Goal: Task Accomplishment & Management: Manage account settings

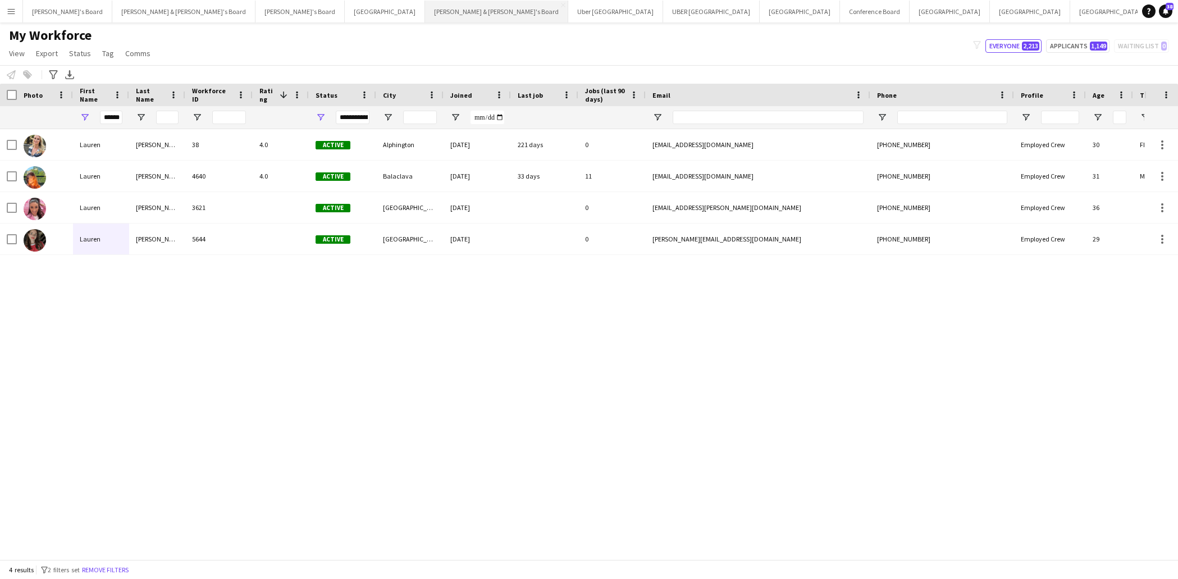
click at [425, 10] on button "[PERSON_NAME] & [PERSON_NAME]'s Board Close" at bounding box center [496, 12] width 143 height 22
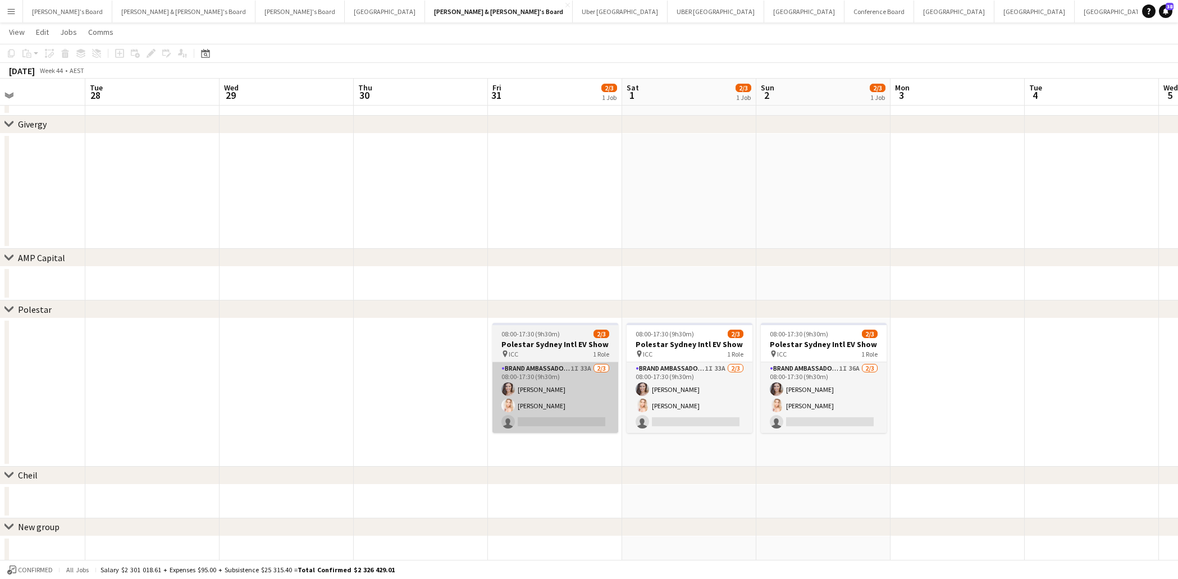
scroll to position [0, 452]
click at [530, 404] on app-card-role "Brand Ambassador (Mon - Fri) 1I 33A [DATE] 08:00-17:30 (9h30m) [PERSON_NAME] [P…" at bounding box center [554, 397] width 126 height 71
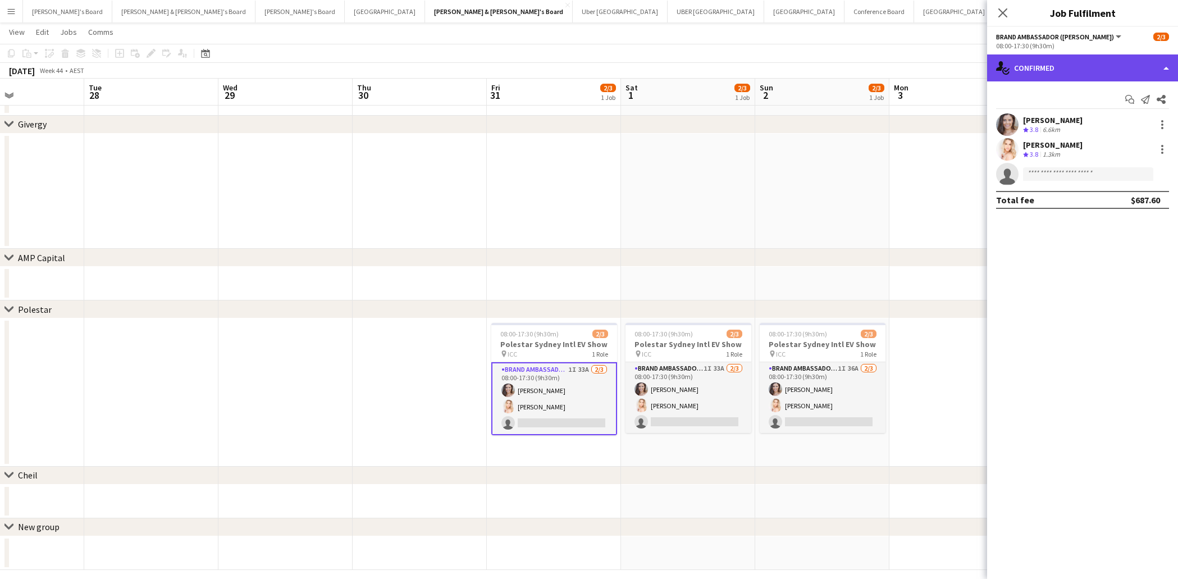
click at [1115, 62] on div "single-neutral-actions-check-2 Confirmed" at bounding box center [1082, 67] width 191 height 27
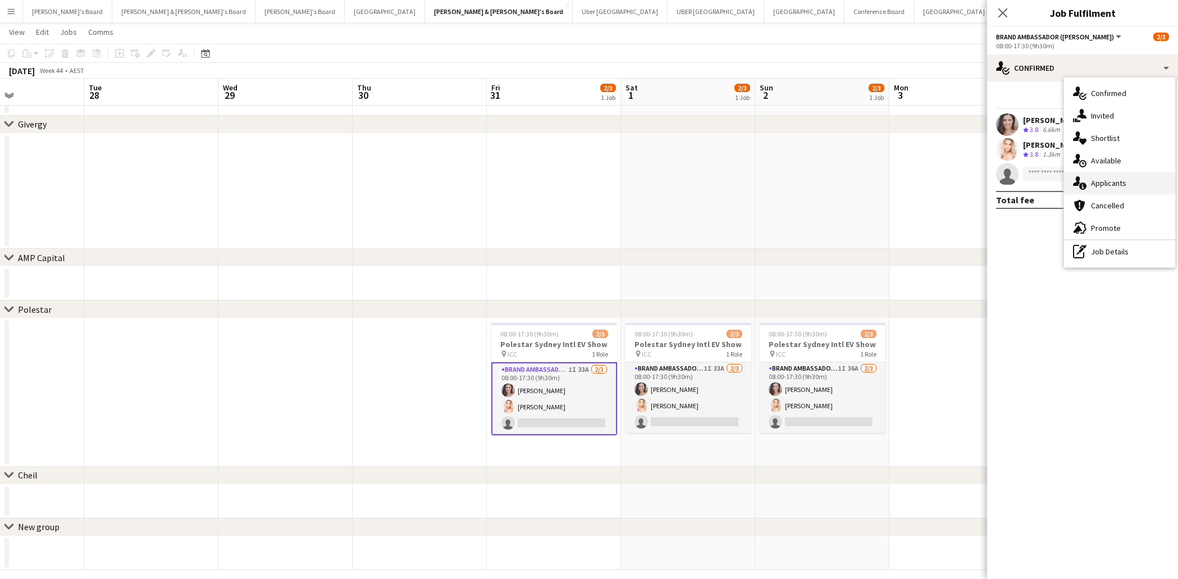
click at [1121, 183] on span "Applicants" at bounding box center [1108, 183] width 35 height 10
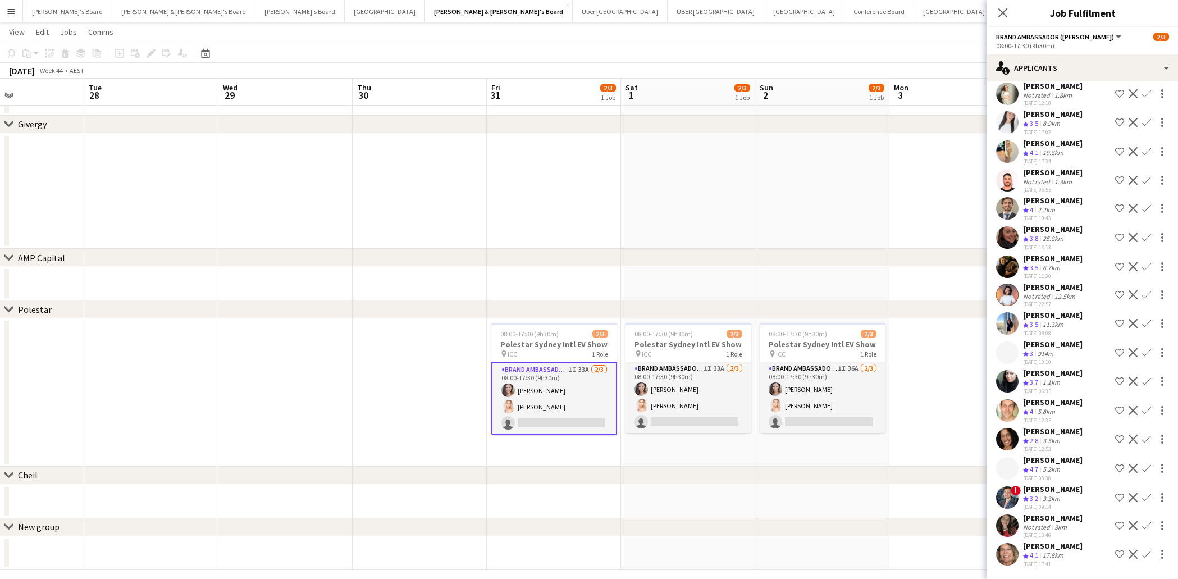
scroll to position [447, 0]
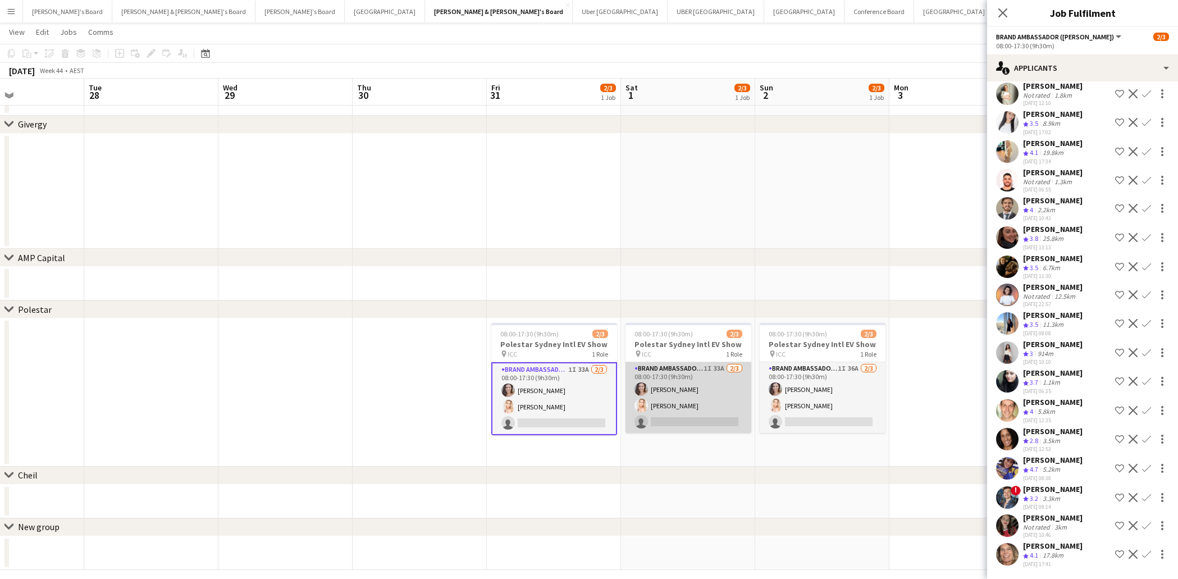
click at [729, 410] on app-card-role "Brand Ambassador ([DATE]) 1I 33A [DATE] 08:00-17:30 (9h30m) [PERSON_NAME] [PERS…" at bounding box center [688, 397] width 126 height 71
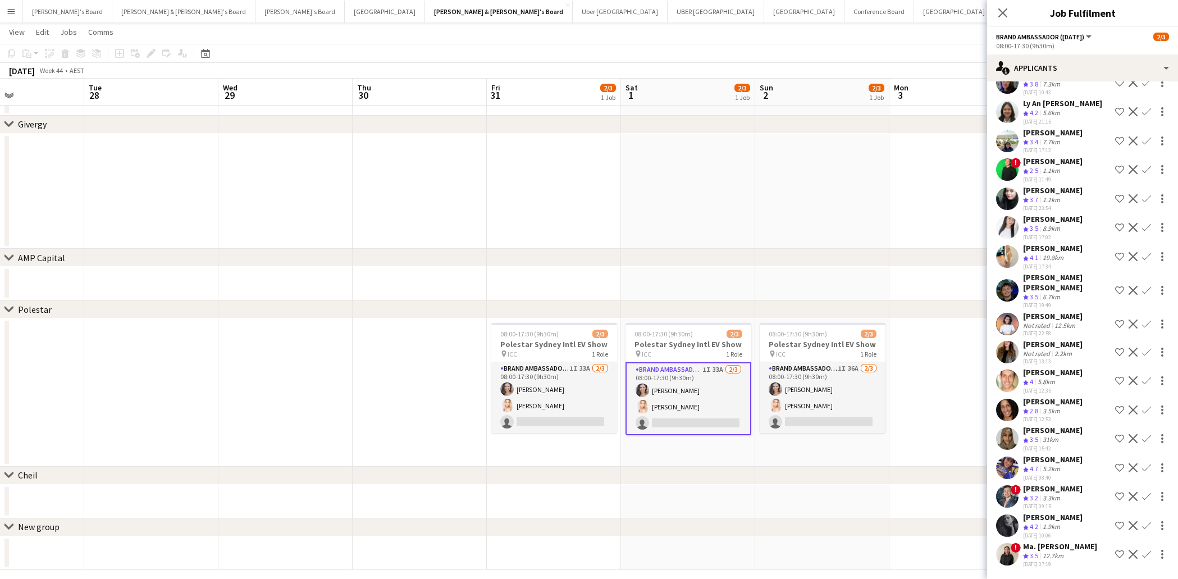
scroll to position [555, 0]
click at [835, 424] on app-card-role "Brand Ambassador ([DATE]) 1I 36A [DATE] 08:00-17:30 (9h30m) [PERSON_NAME] [PERS…" at bounding box center [822, 397] width 126 height 71
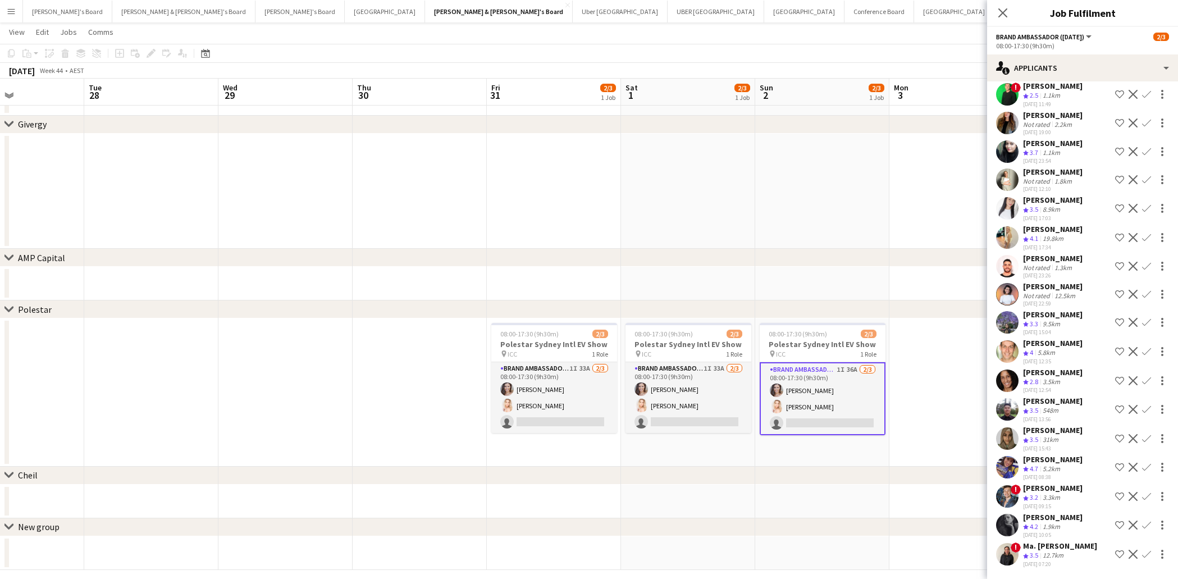
scroll to position [592, 0]
click at [1002, 14] on icon "Close pop-in" at bounding box center [1002, 12] width 11 height 11
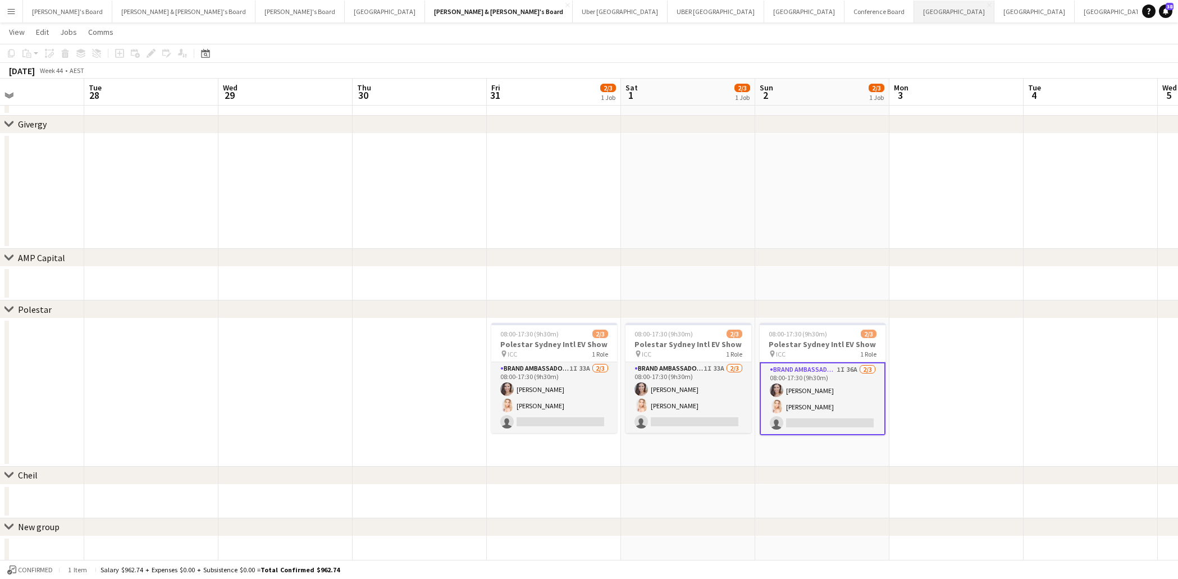
click at [914, 13] on button "Sydney Close" at bounding box center [954, 12] width 80 height 22
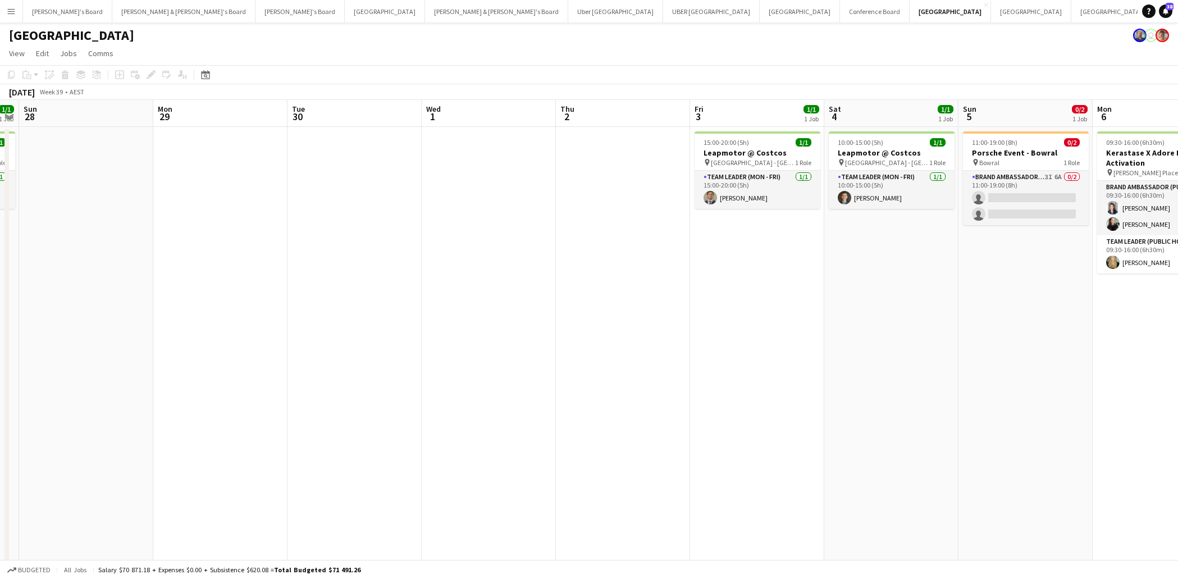
scroll to position [0, 449]
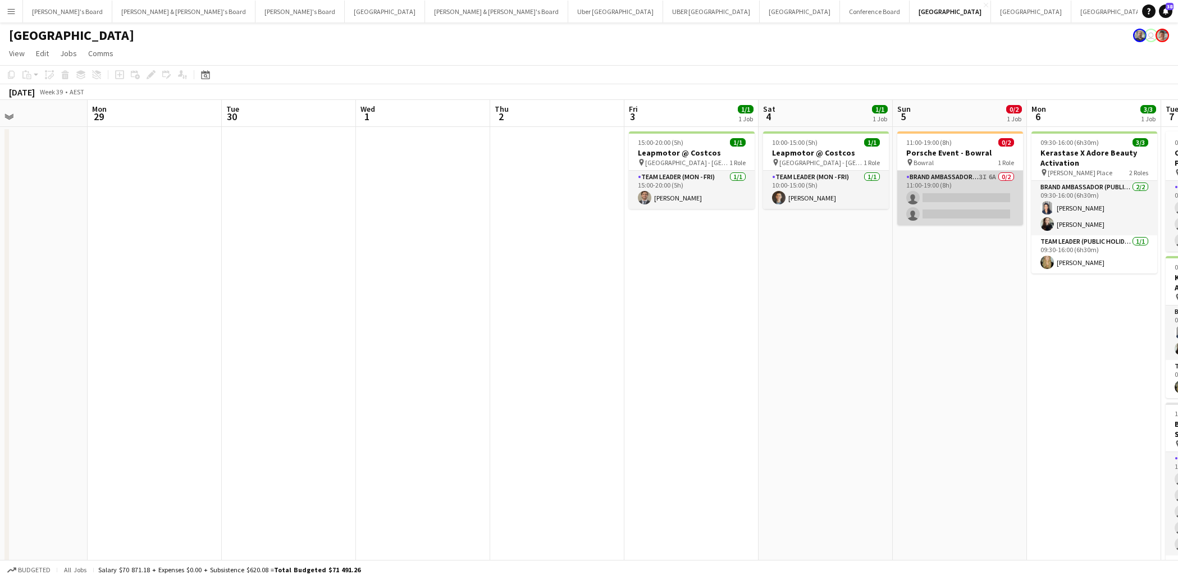
click at [947, 207] on app-card-role "Brand Ambassador ([DATE]) 3I 6A 0/2 11:00-19:00 (8h) single-neutral-actions sin…" at bounding box center [960, 198] width 126 height 54
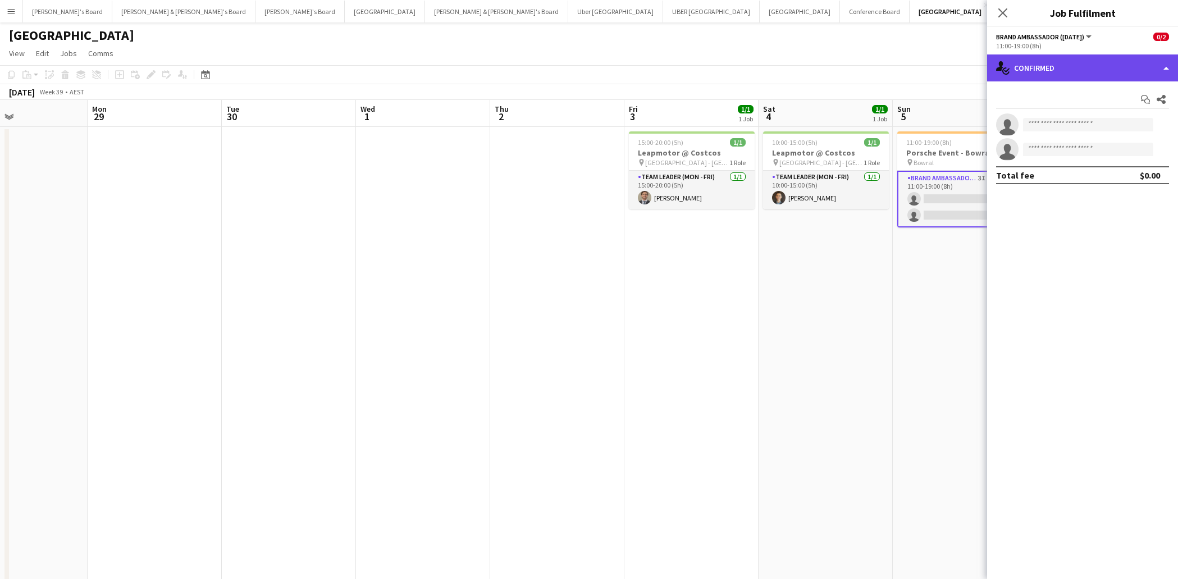
click at [1088, 71] on div "single-neutral-actions-check-2 Confirmed" at bounding box center [1082, 67] width 191 height 27
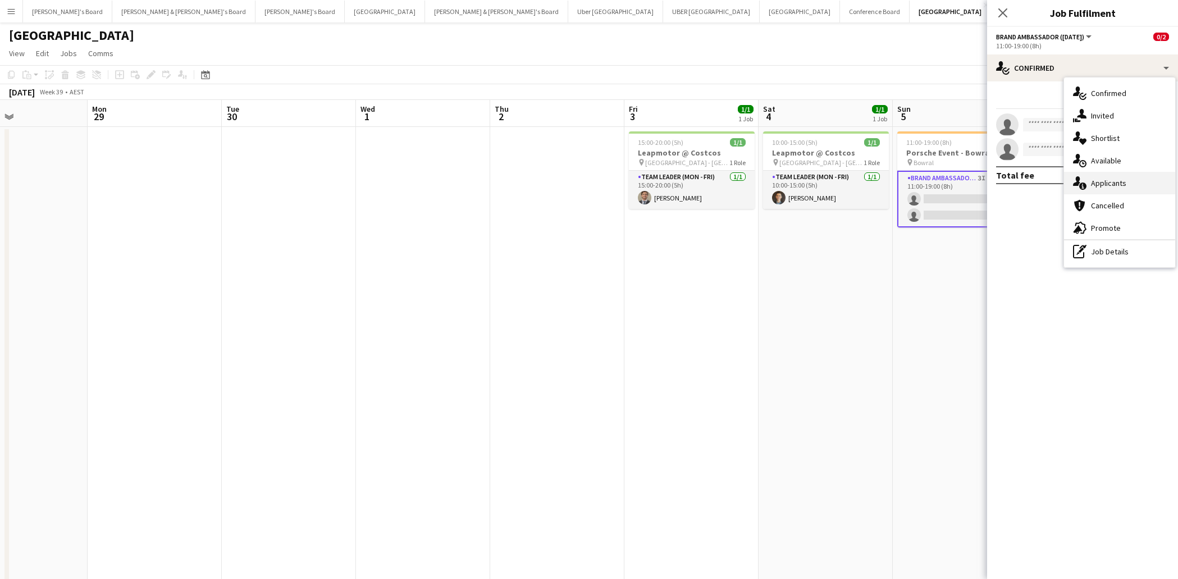
click at [1117, 189] on div "single-neutral-actions-information Applicants" at bounding box center [1119, 183] width 111 height 22
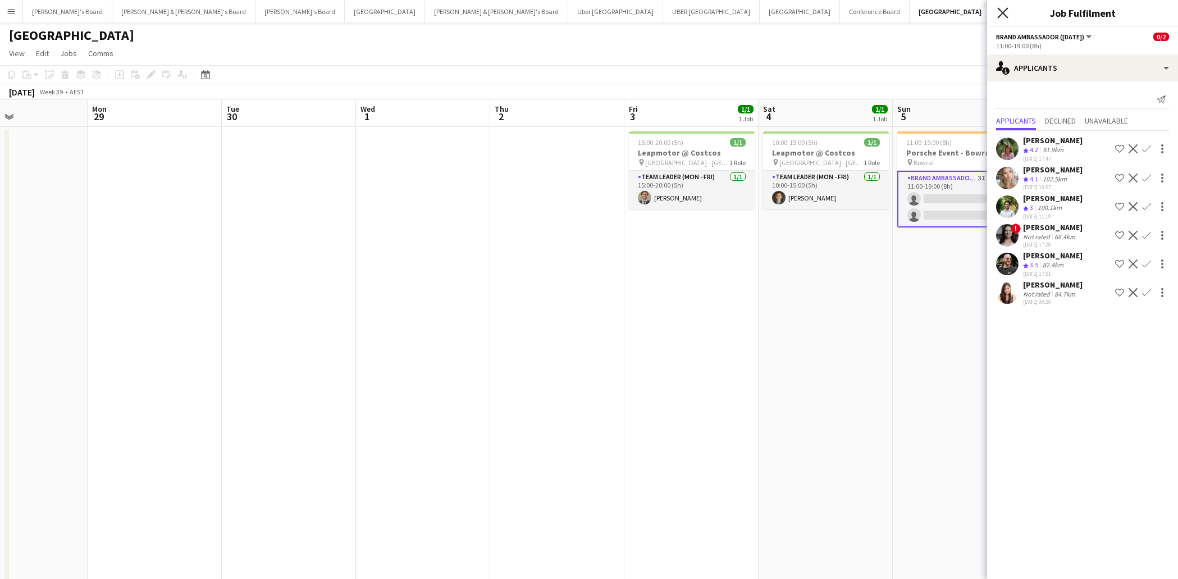
click at [1002, 10] on icon "Close pop-in" at bounding box center [1002, 12] width 11 height 11
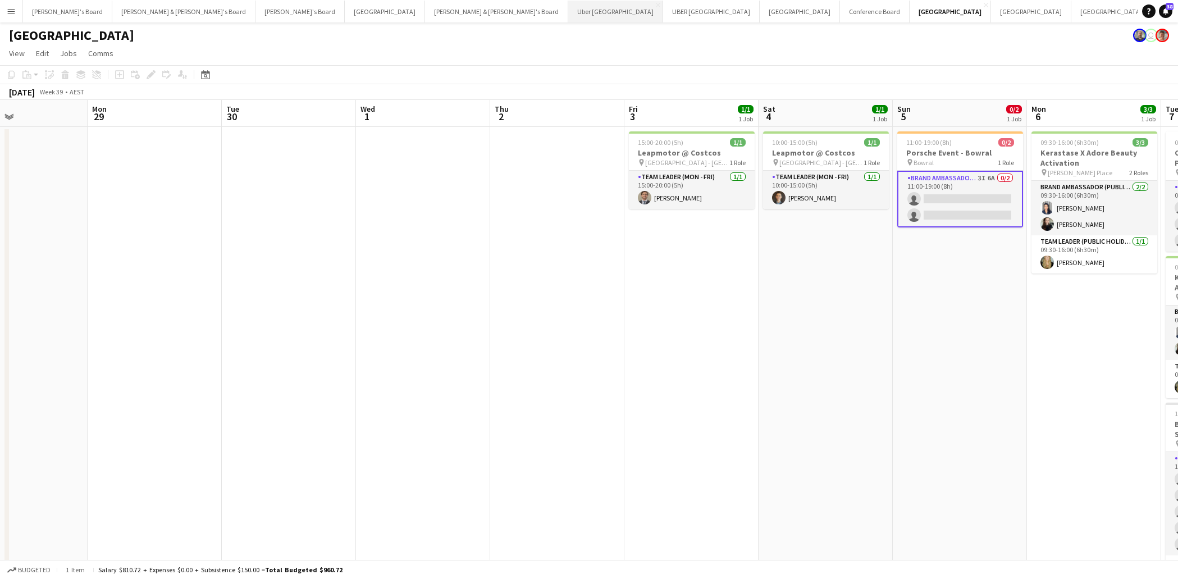
click at [568, 13] on button "Uber Sydney Close" at bounding box center [615, 12] width 95 height 22
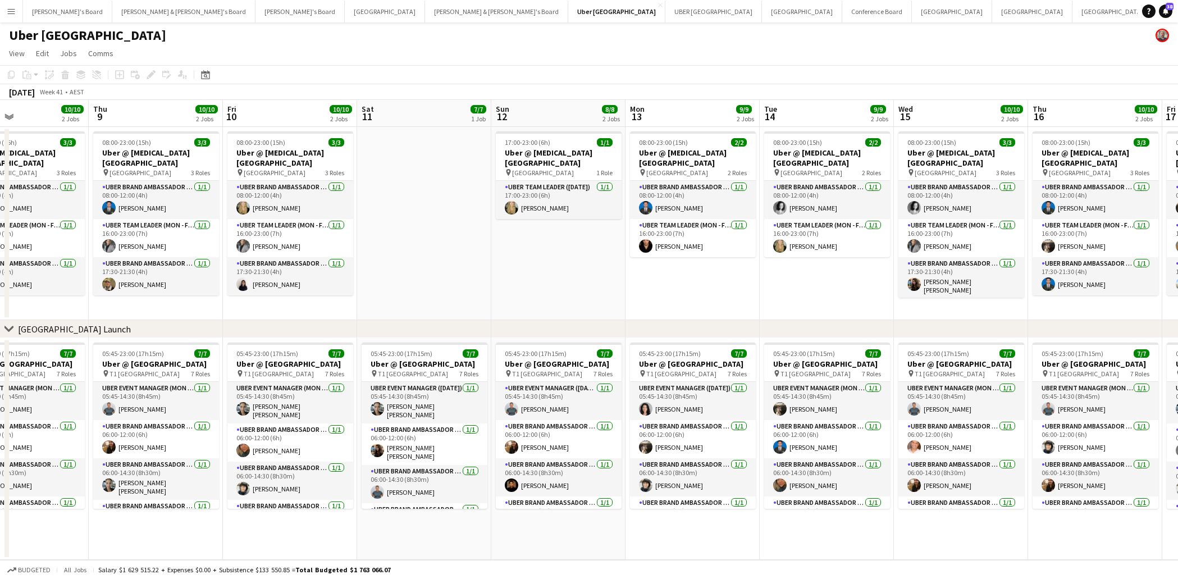
scroll to position [0, 455]
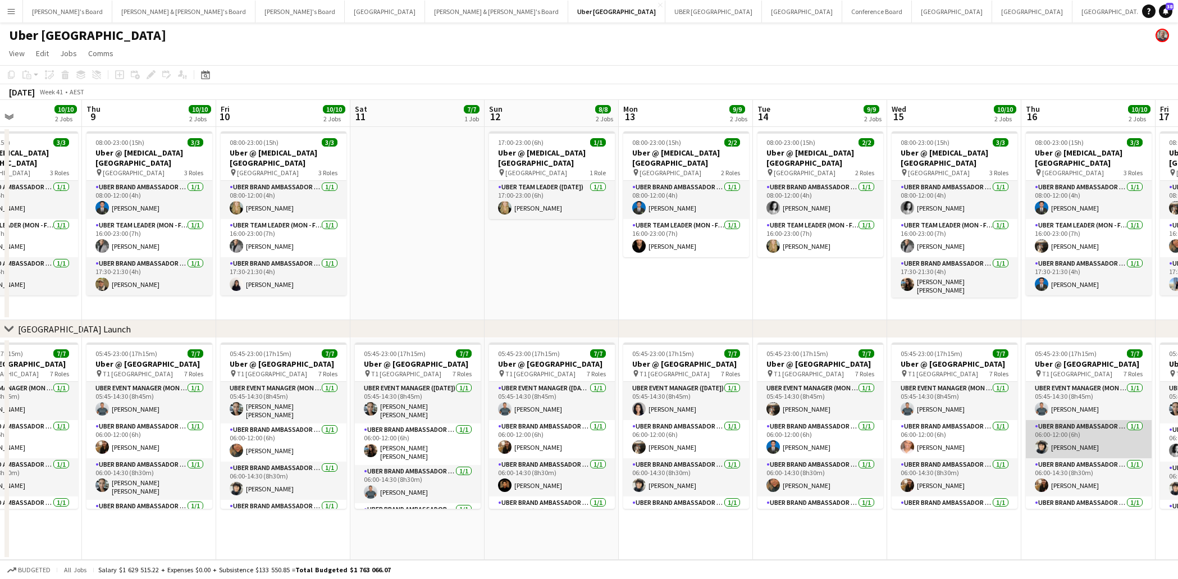
click at [1075, 458] on app-card-role "UBER Brand Ambassador (Mon - Fri) [DATE] 06:00-12:00 (6h) [PERSON_NAME]" at bounding box center [1088, 439] width 126 height 38
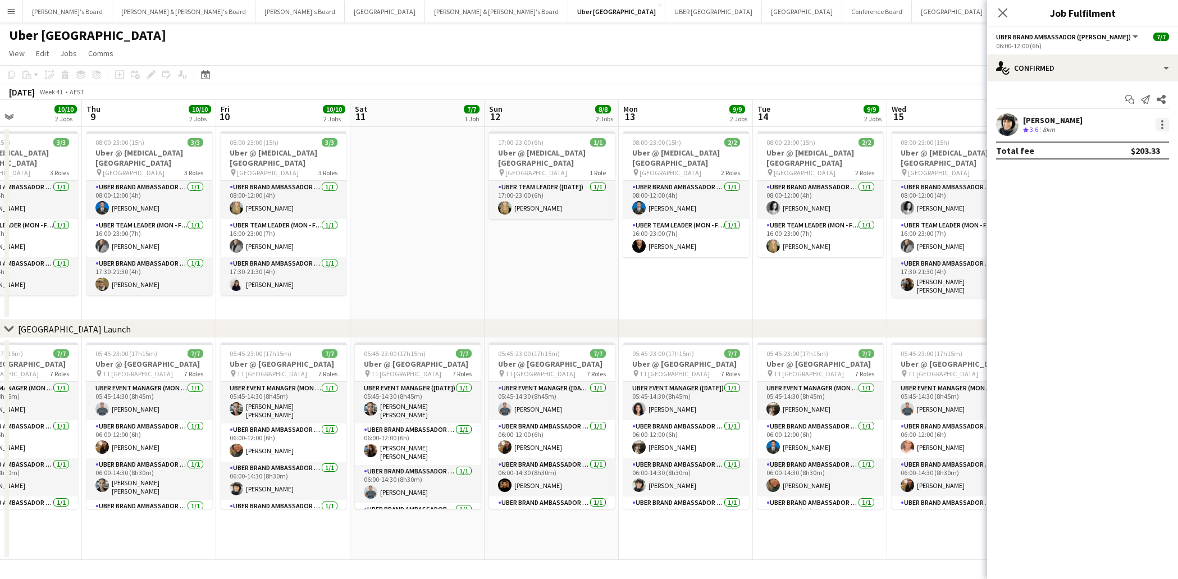
click at [1162, 118] on div at bounding box center [1161, 124] width 13 height 13
click at [1118, 251] on span "Remove" at bounding box center [1107, 253] width 34 height 10
click at [1002, 16] on icon "Close pop-in" at bounding box center [1002, 12] width 11 height 11
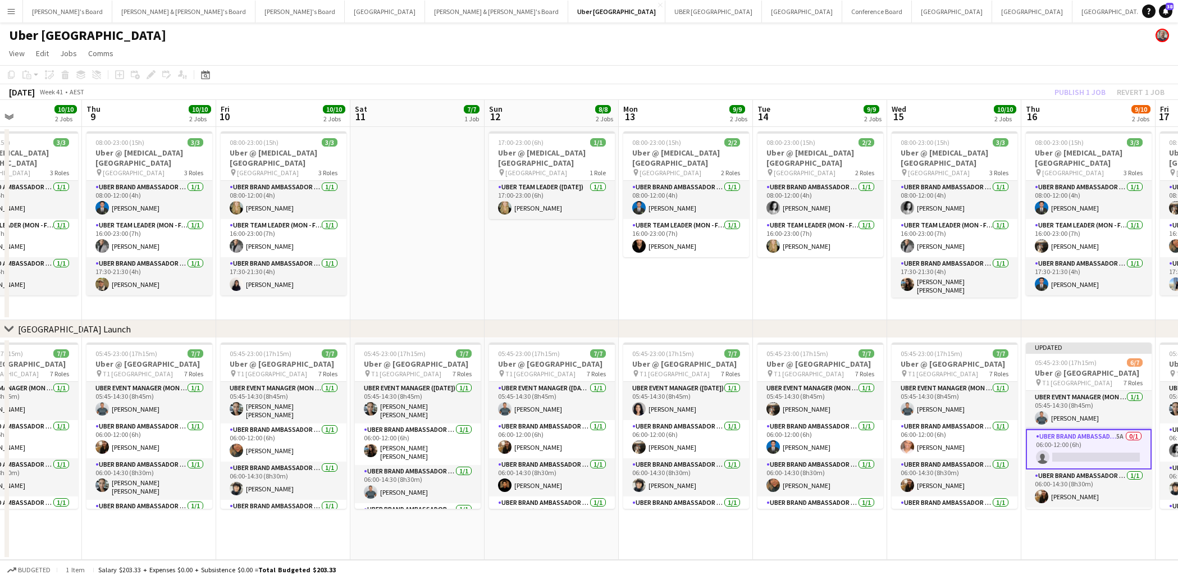
click at [1077, 91] on div "Publish 1 job Revert 1 job" at bounding box center [1109, 92] width 137 height 15
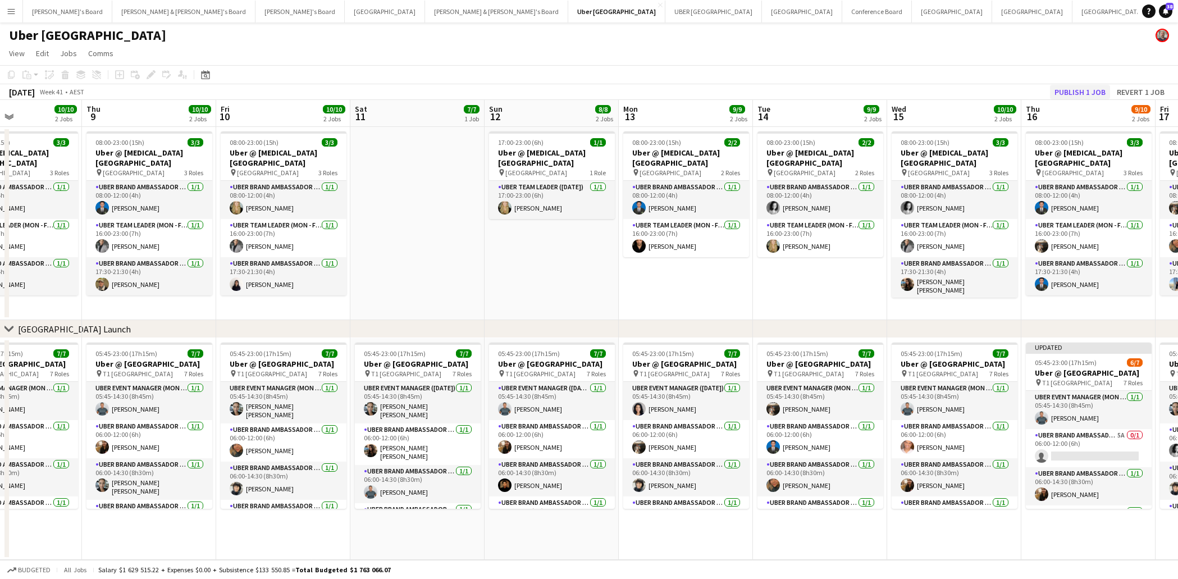
click at [1077, 93] on button "Publish 1 job" at bounding box center [1080, 92] width 60 height 15
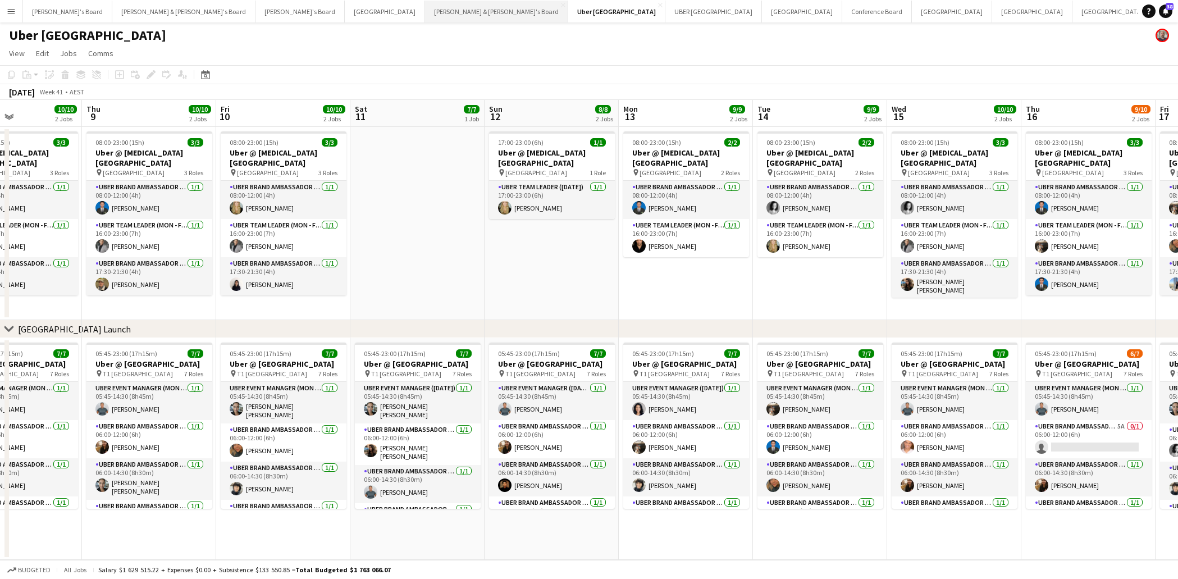
click at [425, 15] on button "[PERSON_NAME] & [PERSON_NAME]'s Board Close" at bounding box center [496, 12] width 143 height 22
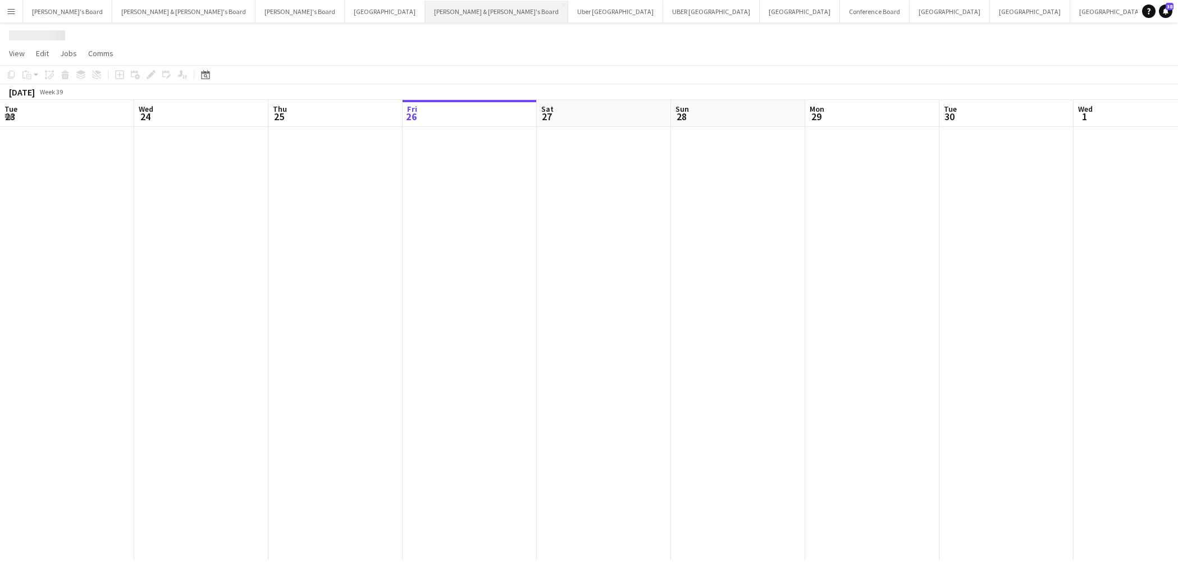
scroll to position [0, 268]
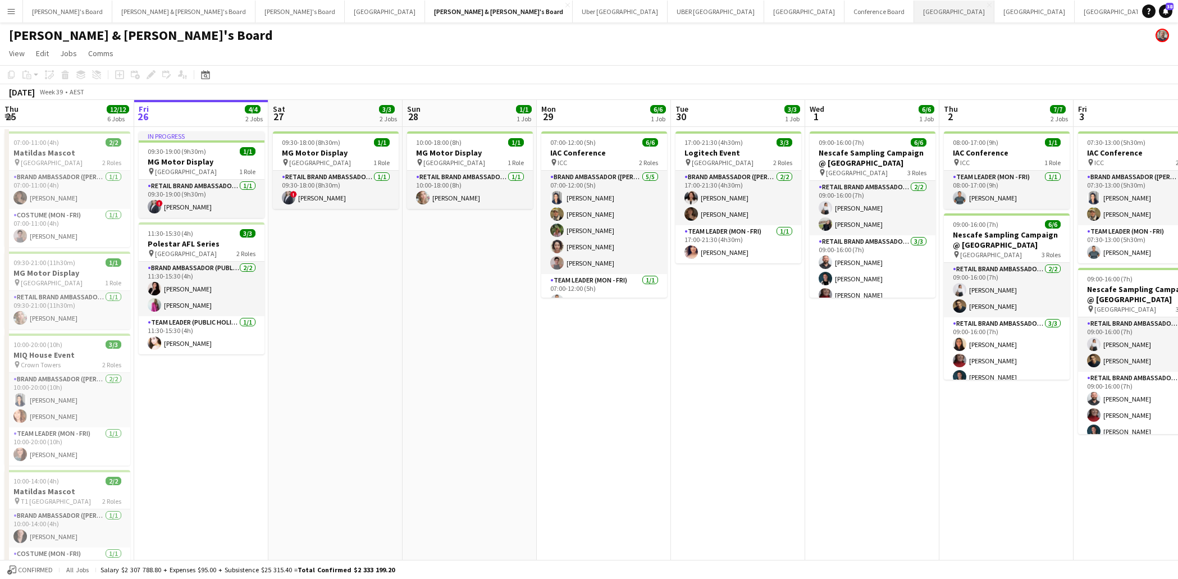
click at [914, 11] on button "Sydney Close" at bounding box center [954, 12] width 80 height 22
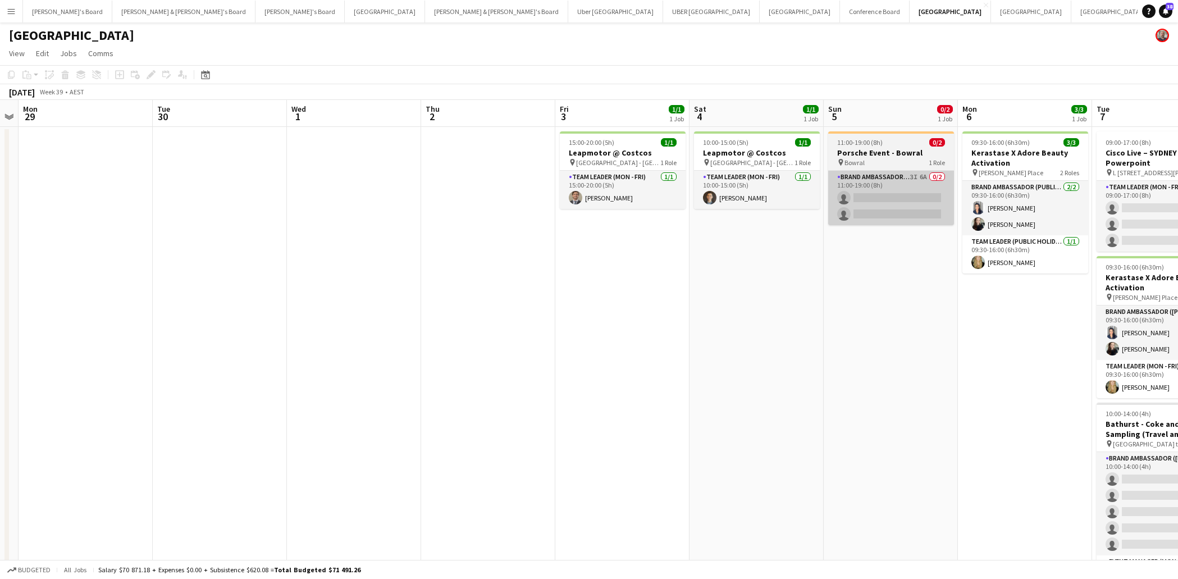
scroll to position [0, 386]
click at [900, 199] on app-card-role "Brand Ambassador ([DATE]) 3I 6A 0/2 11:00-19:00 (8h) single-neutral-actions sin…" at bounding box center [889, 198] width 126 height 54
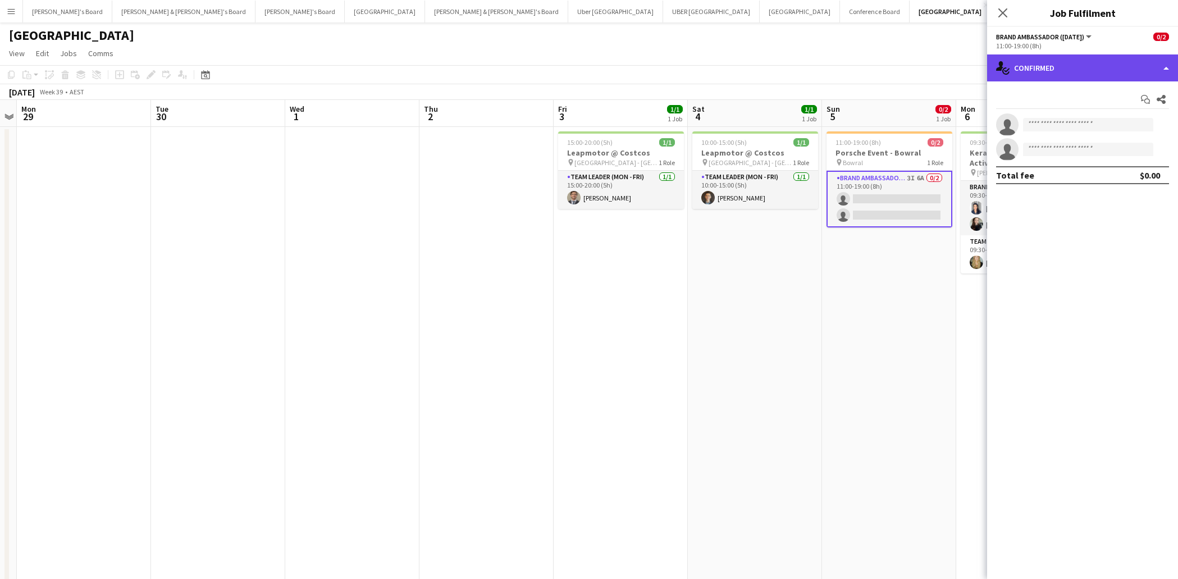
click at [1058, 65] on div "single-neutral-actions-check-2 Confirmed" at bounding box center [1082, 67] width 191 height 27
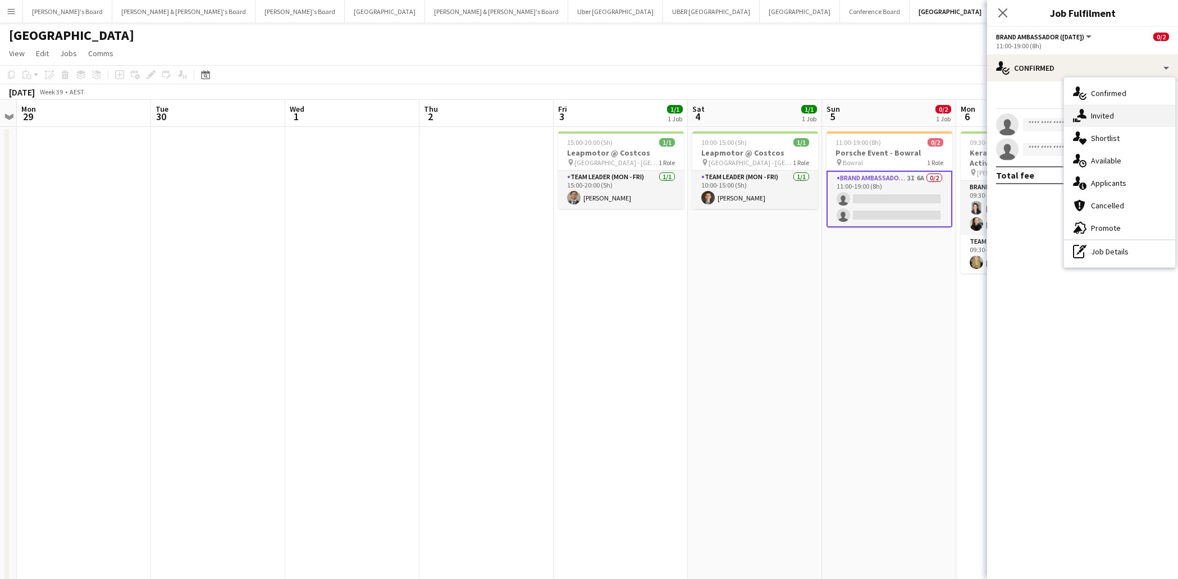
click at [1097, 107] on div "single-neutral-actions-share-1 Invited" at bounding box center [1119, 115] width 111 height 22
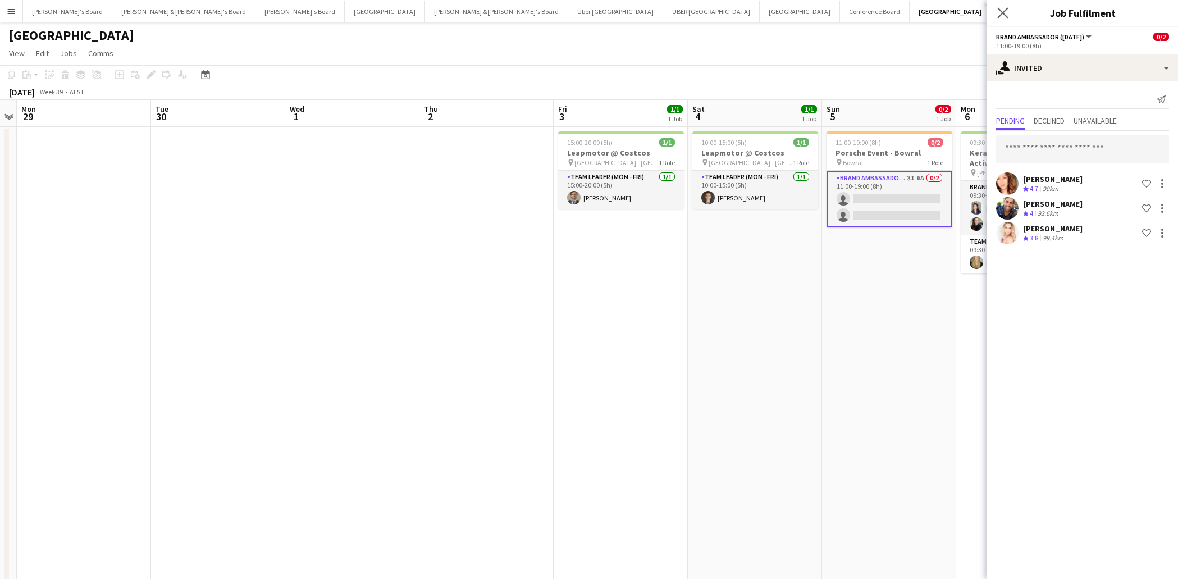
click at [1005, 7] on app-icon "Close pop-in" at bounding box center [1003, 13] width 16 height 16
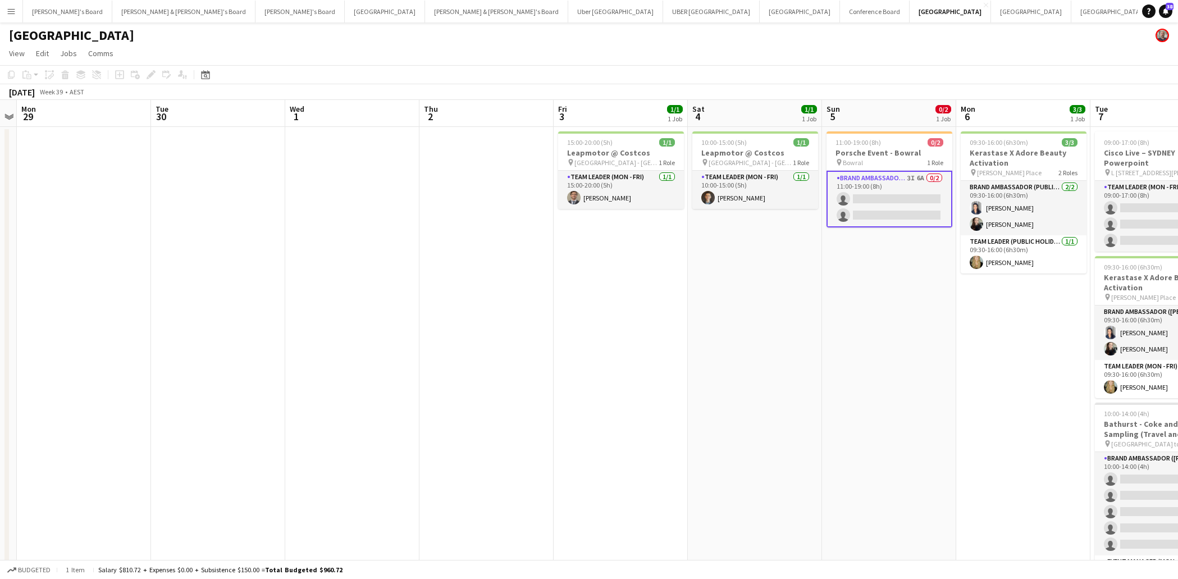
click at [891, 203] on app-card-role "Brand Ambassador ([DATE]) 3I 6A 0/2 11:00-19:00 (8h) single-neutral-actions sin…" at bounding box center [889, 199] width 126 height 57
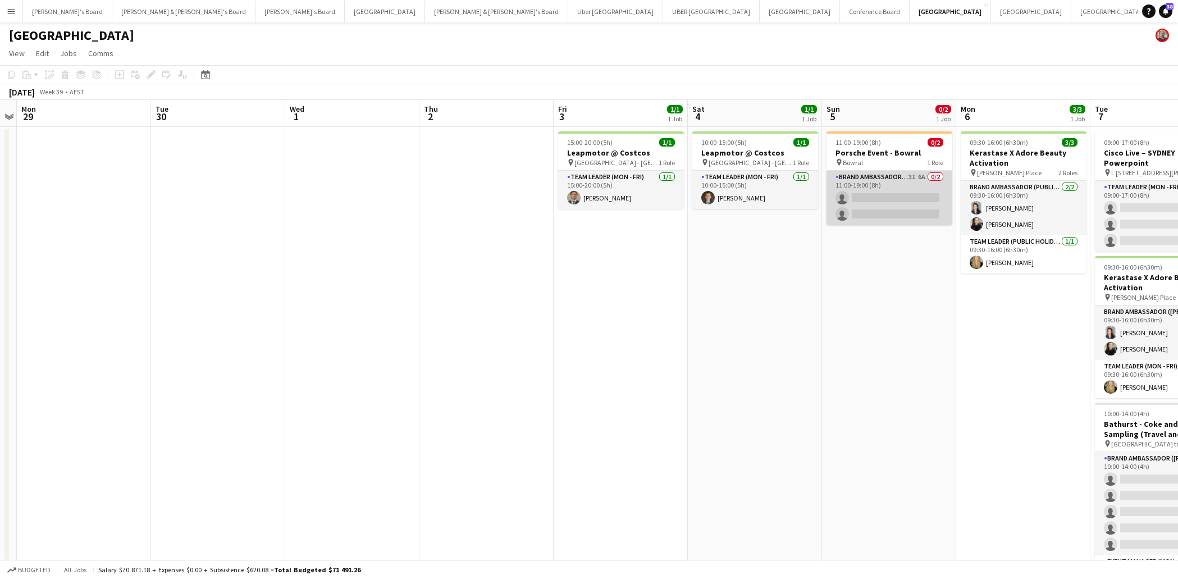
click at [878, 206] on app-card-role "Brand Ambassador ([DATE]) 3I 6A 0/2 11:00-19:00 (8h) single-neutral-actions sin…" at bounding box center [889, 198] width 126 height 54
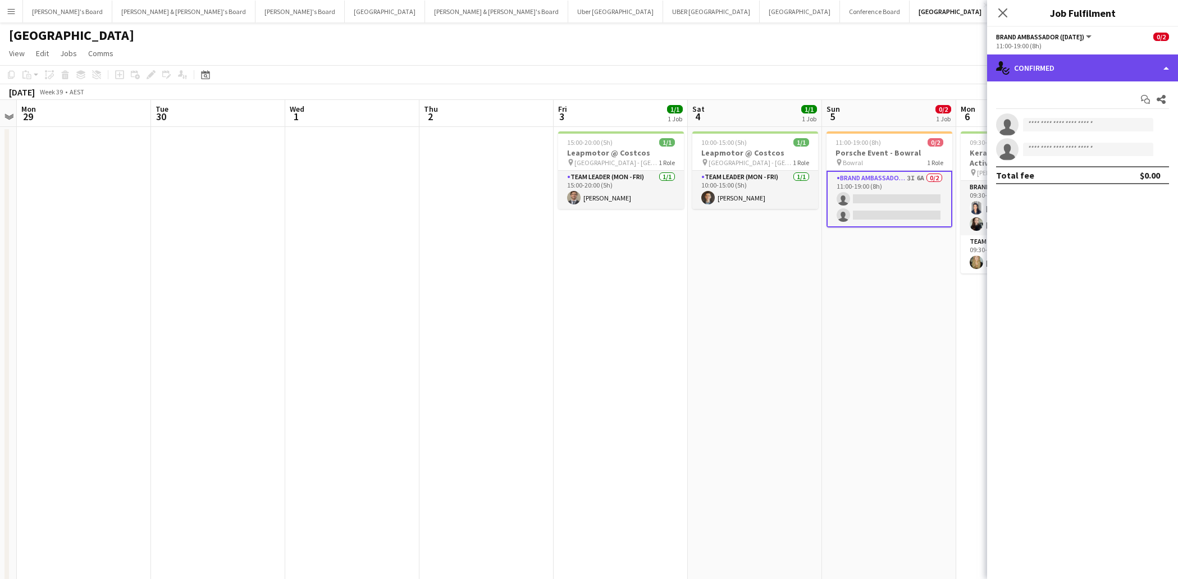
click at [1064, 71] on div "single-neutral-actions-check-2 Confirmed" at bounding box center [1082, 67] width 191 height 27
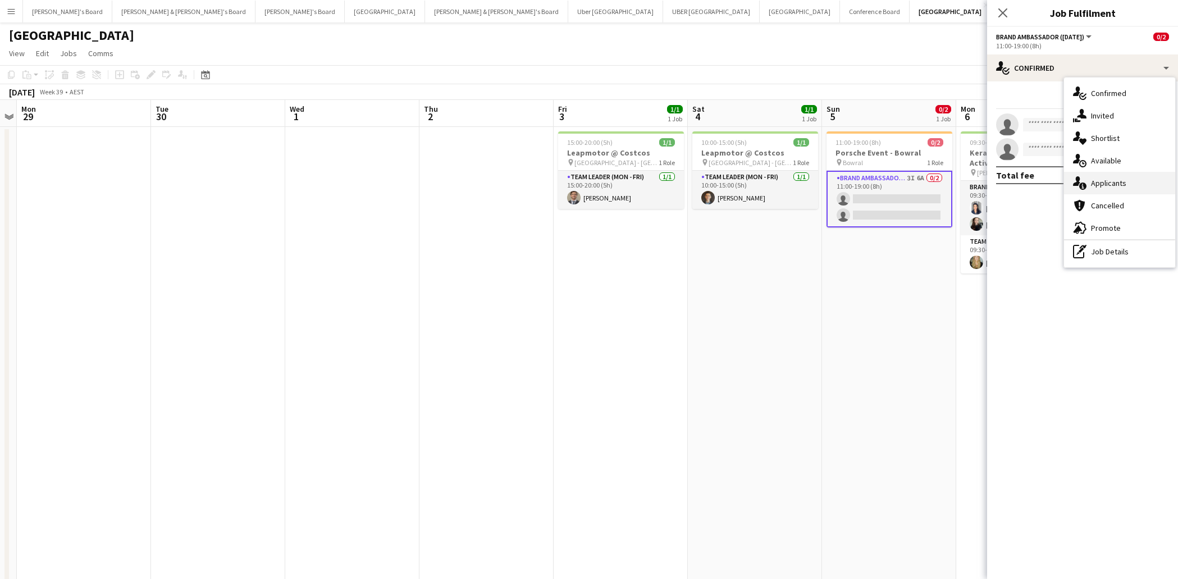
click at [1102, 181] on span "Applicants" at bounding box center [1108, 183] width 35 height 10
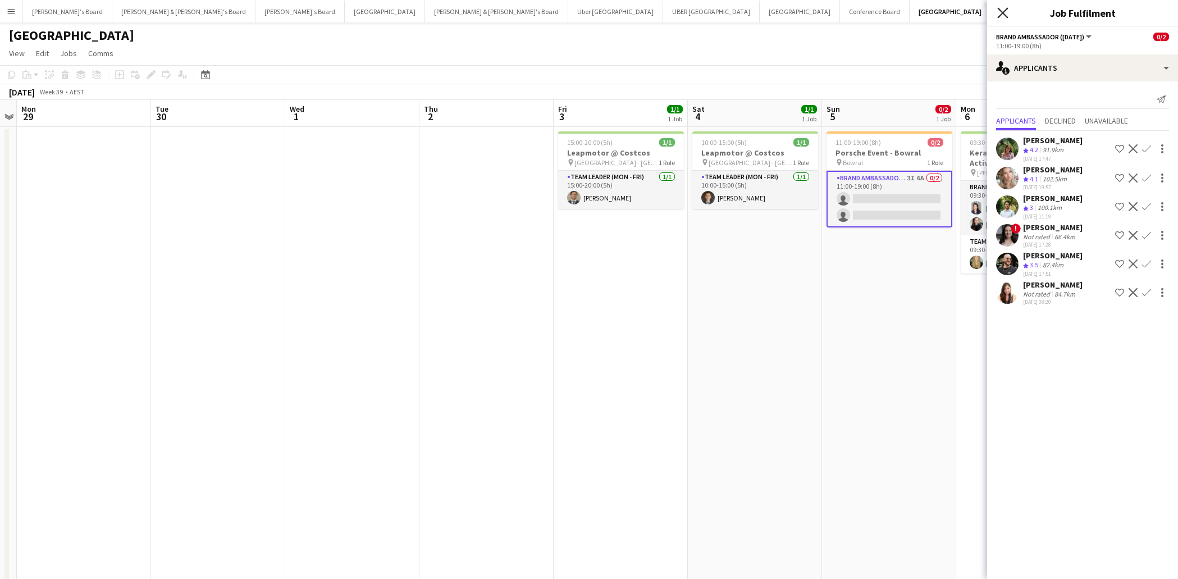
click at [1004, 12] on icon at bounding box center [1002, 12] width 11 height 11
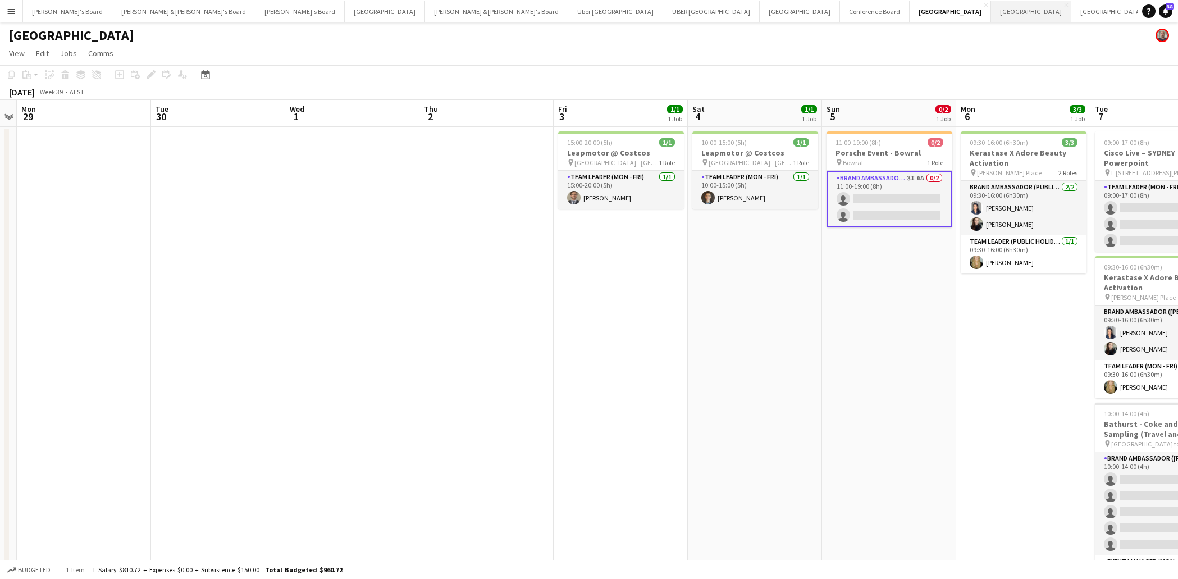
click at [991, 13] on button "Melbourne Close" at bounding box center [1031, 12] width 80 height 22
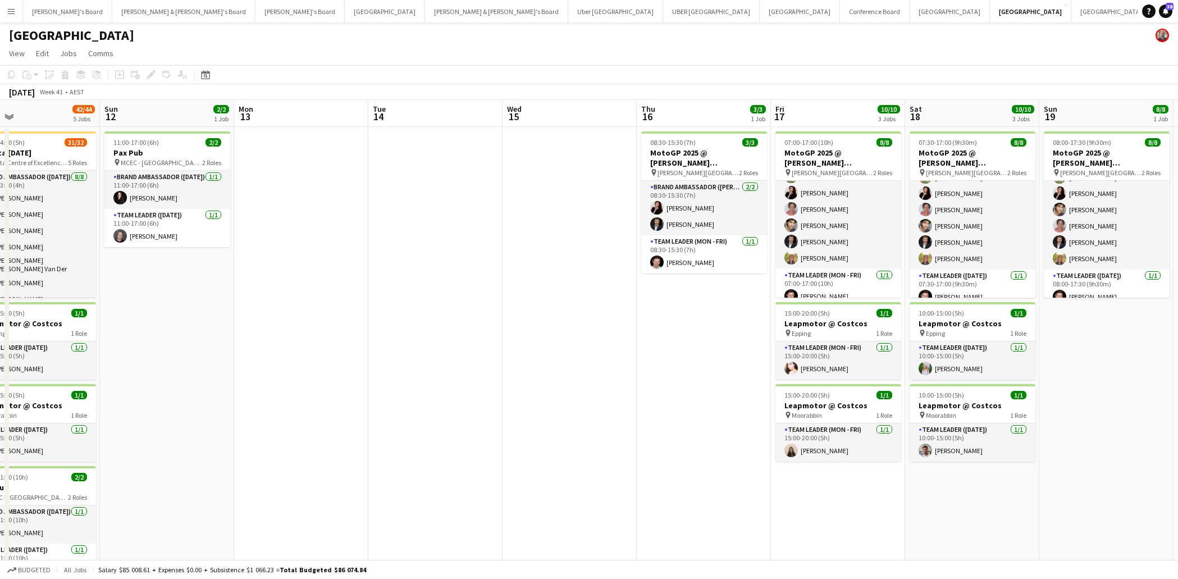
scroll to position [47, 0]
